Goal: Task Accomplishment & Management: Manage account settings

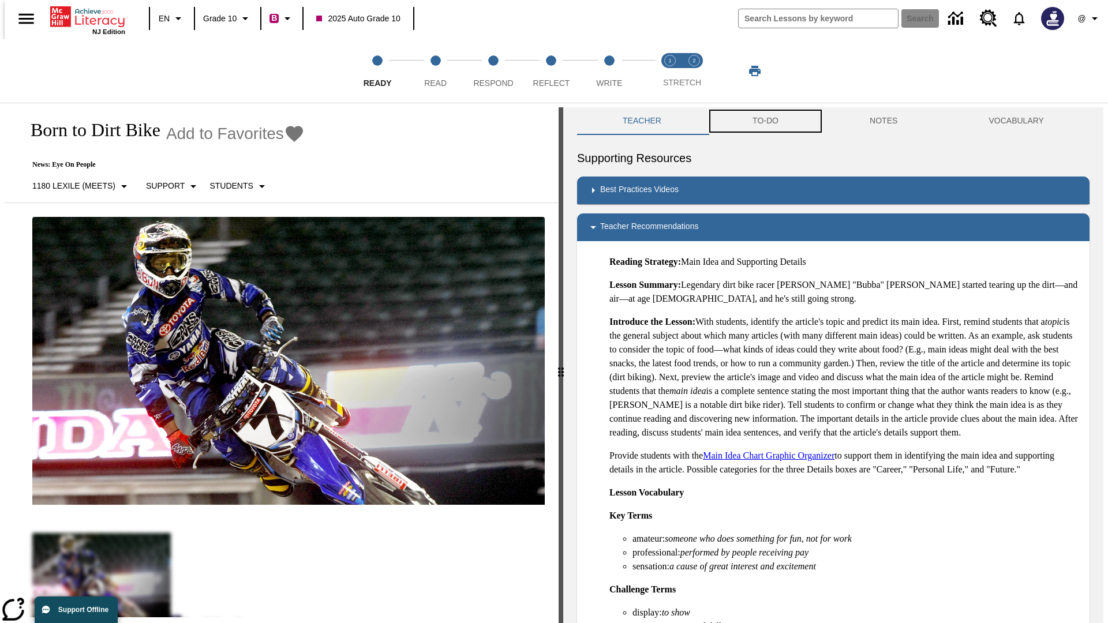
click at [764, 121] on button "TO-DO" at bounding box center [765, 121] width 117 height 28
